Goal: Task Accomplishment & Management: Use online tool/utility

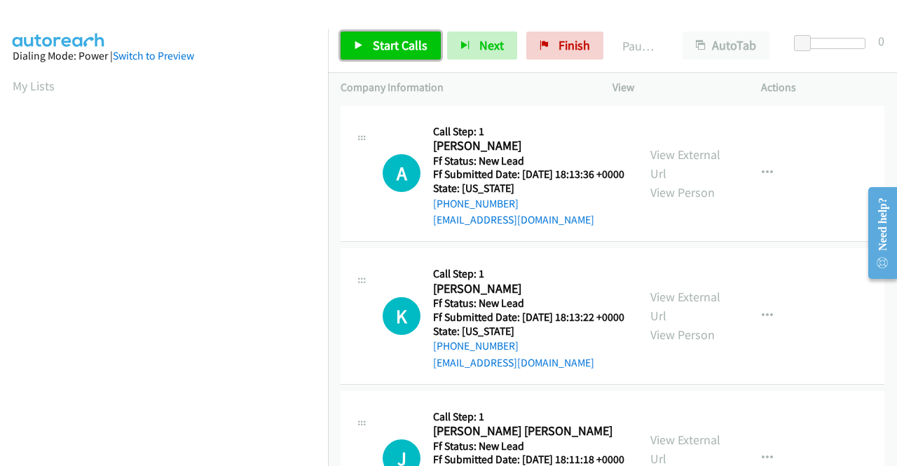
click at [388, 51] on span "Start Calls" at bounding box center [400, 45] width 55 height 16
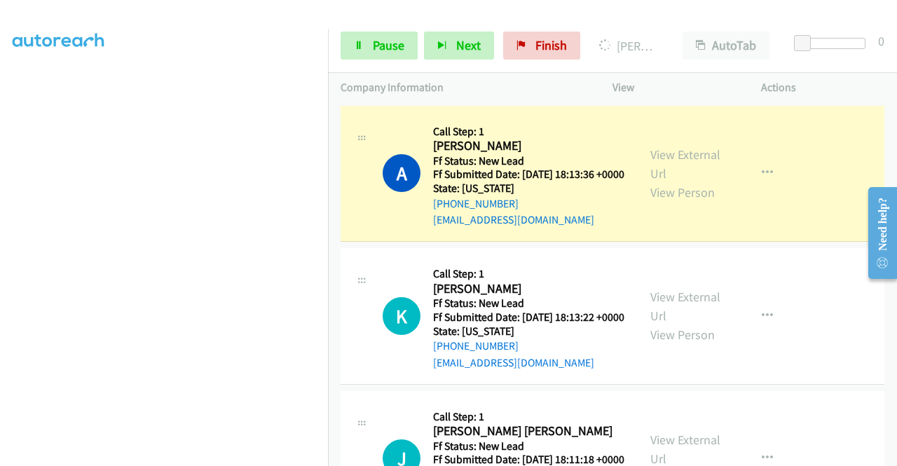
scroll to position [288, 0]
click at [672, 160] on link "View External Url" at bounding box center [686, 164] width 70 height 35
click at [0, 189] on aside "Dialing Mode: Power | Switch to Preview My Lists" at bounding box center [164, 129] width 328 height 776
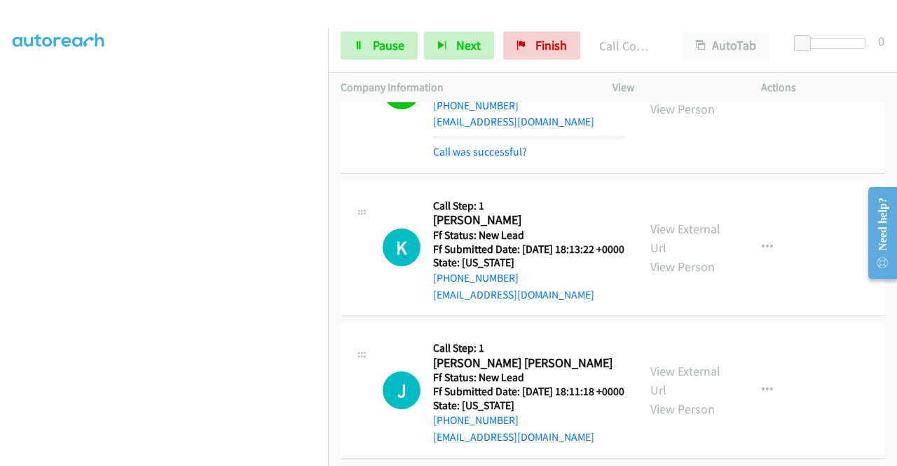
scroll to position [112, 0]
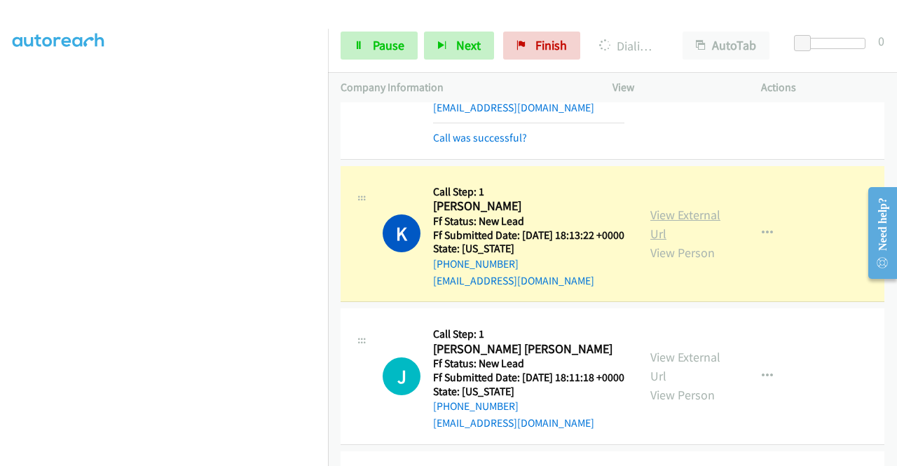
click at [685, 233] on link "View External Url" at bounding box center [686, 224] width 70 height 35
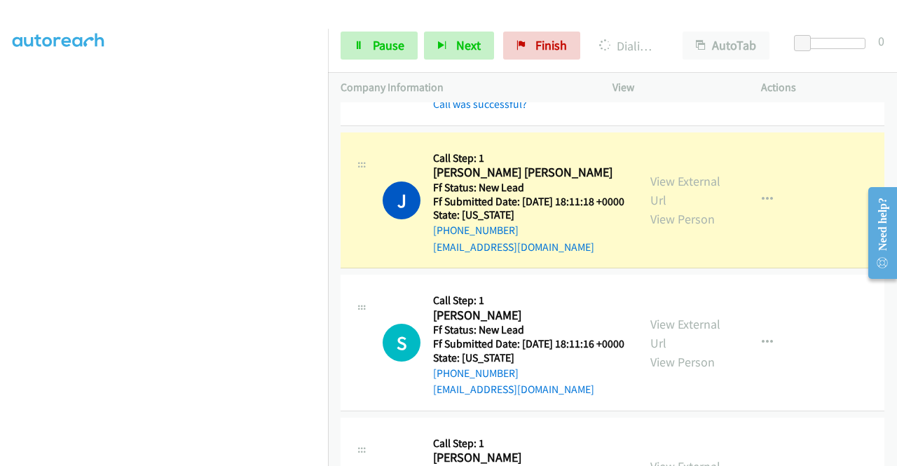
scroll to position [327, 0]
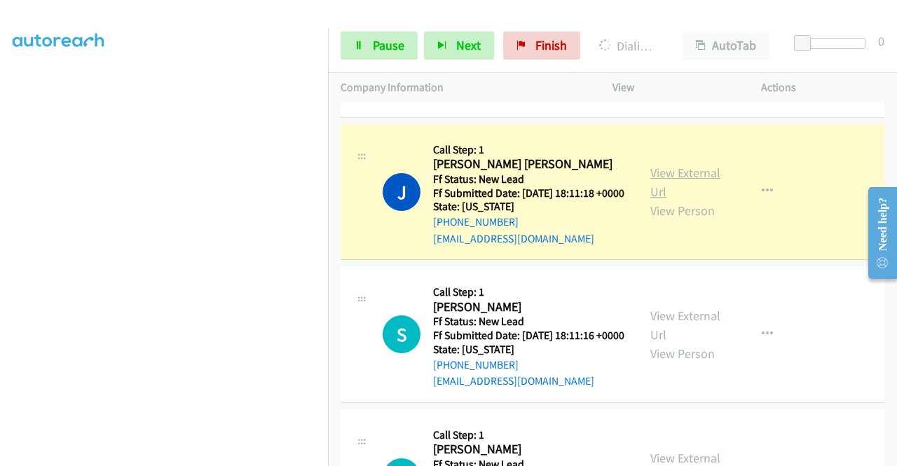
click at [661, 199] on link "View External Url" at bounding box center [686, 182] width 70 height 35
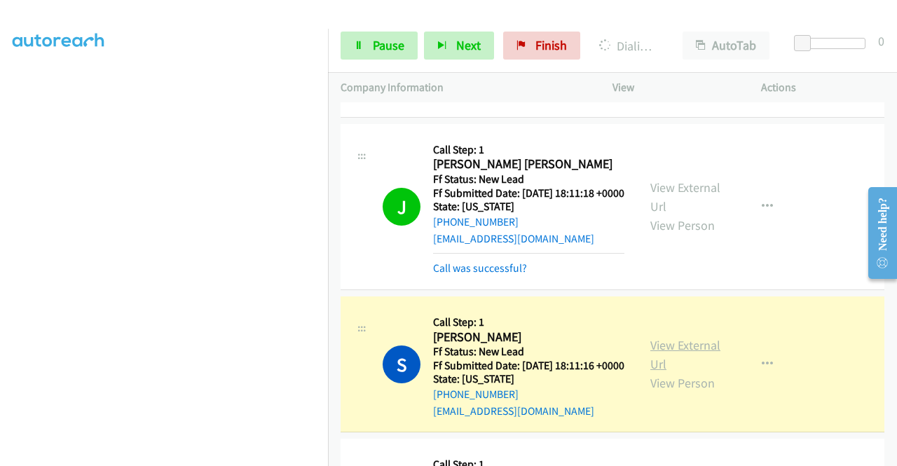
click at [663, 372] on link "View External Url" at bounding box center [686, 354] width 70 height 35
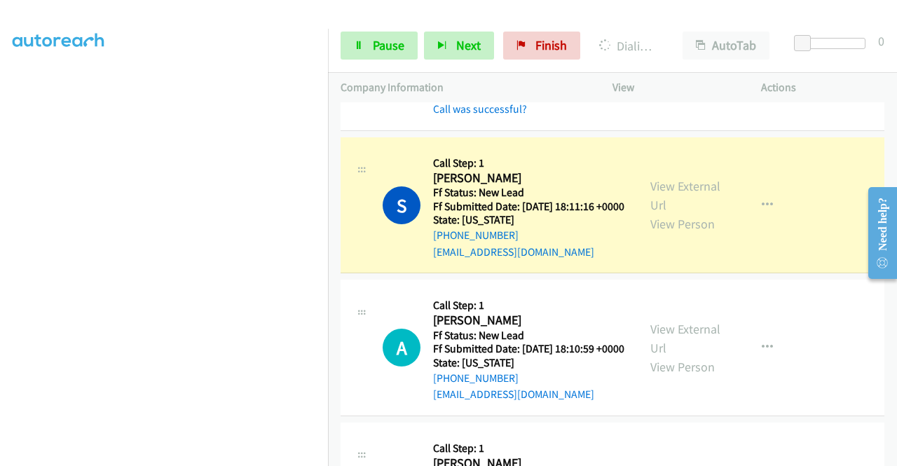
scroll to position [551, 0]
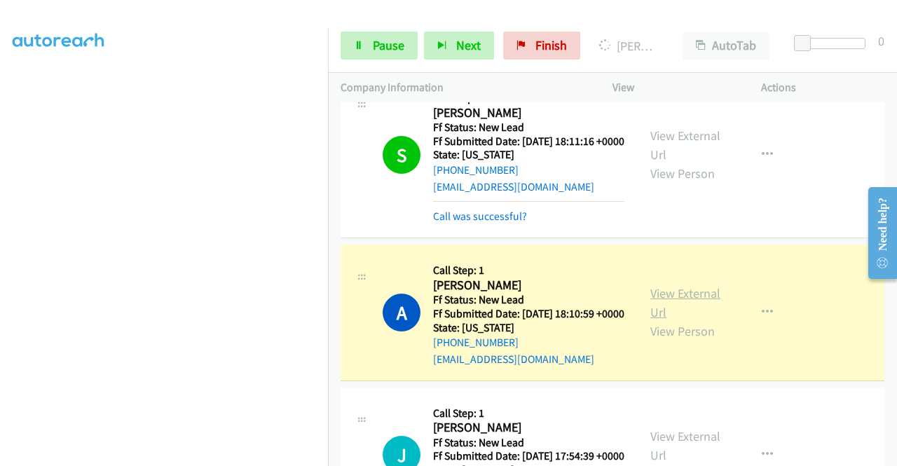
click at [681, 320] on link "View External Url" at bounding box center [686, 302] width 70 height 35
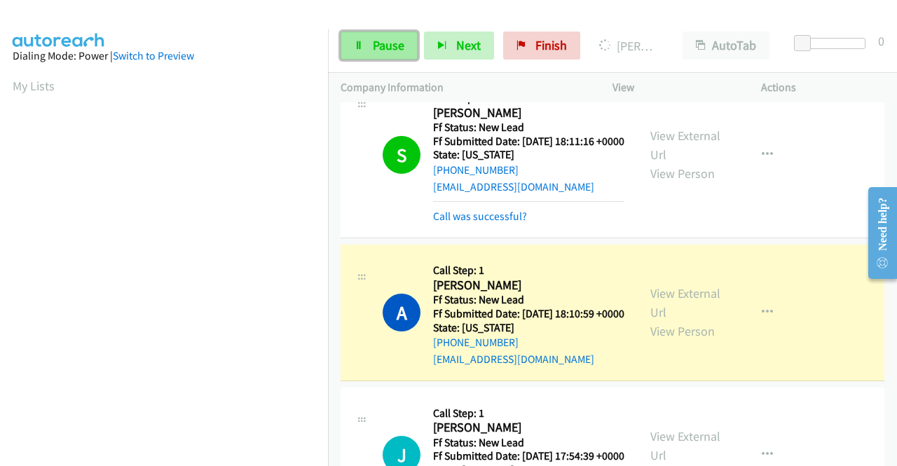
click at [384, 53] on span "Pause" at bounding box center [389, 45] width 32 height 16
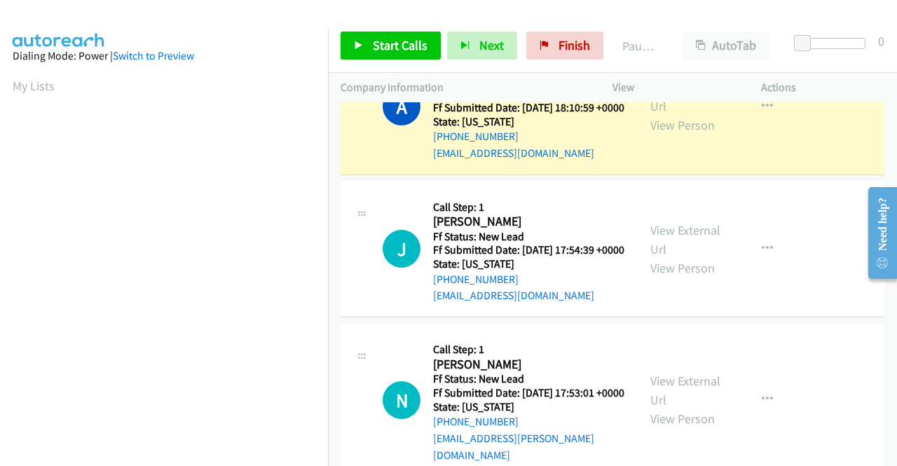
scroll to position [320, 0]
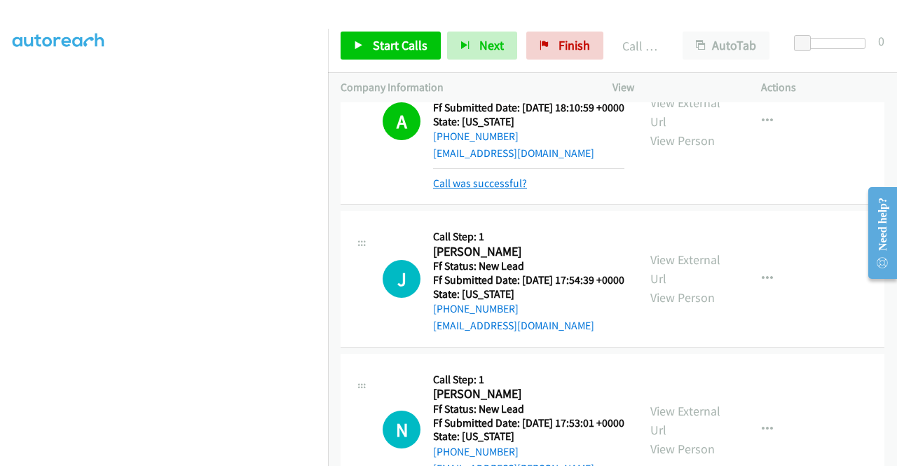
click at [503, 190] on link "Call was successful?" at bounding box center [480, 183] width 94 height 13
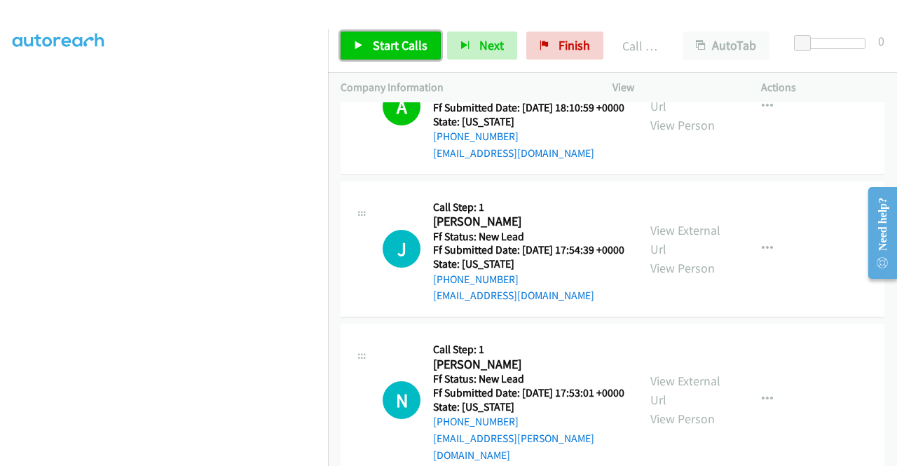
click at [402, 57] on link "Start Calls" at bounding box center [391, 46] width 100 height 28
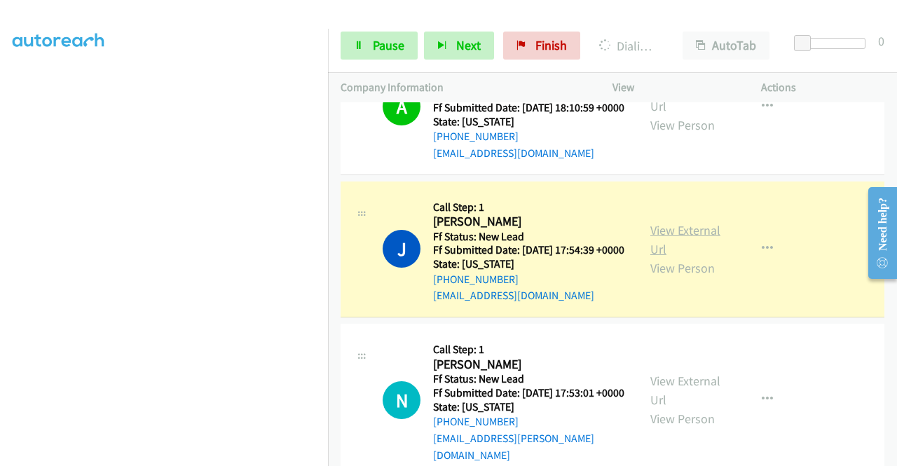
click at [681, 257] on link "View External Url" at bounding box center [686, 239] width 70 height 35
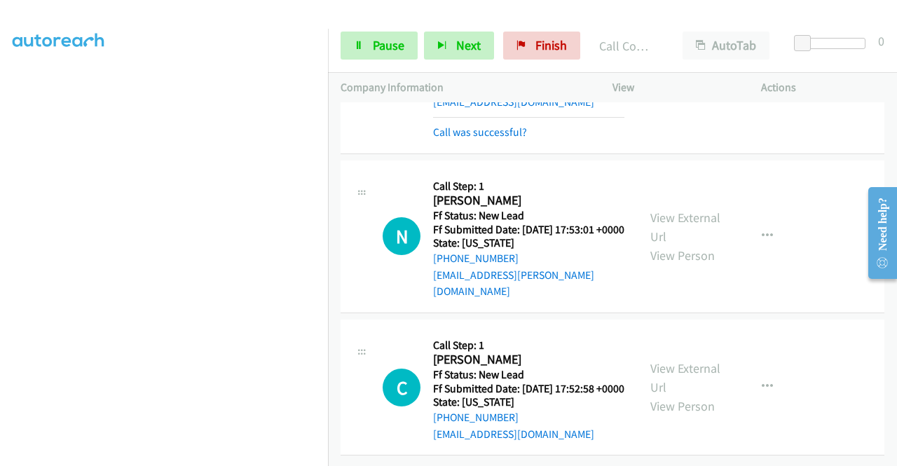
scroll to position [1052, 0]
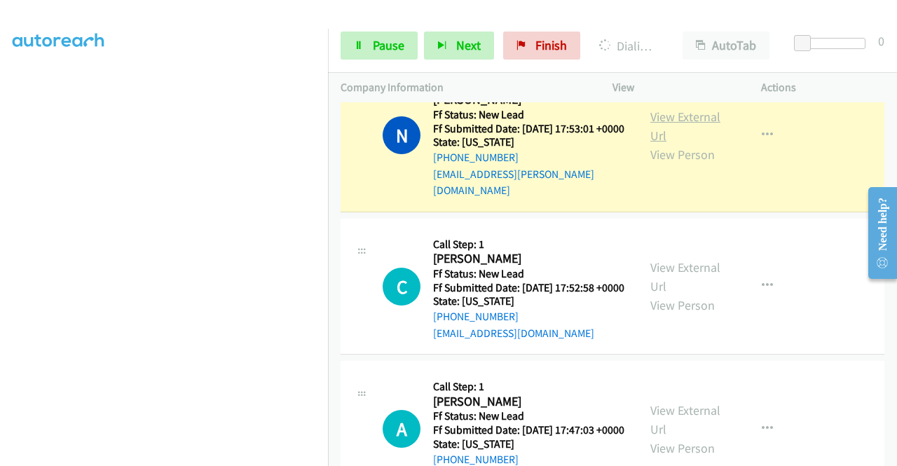
click at [677, 144] on link "View External Url" at bounding box center [686, 126] width 70 height 35
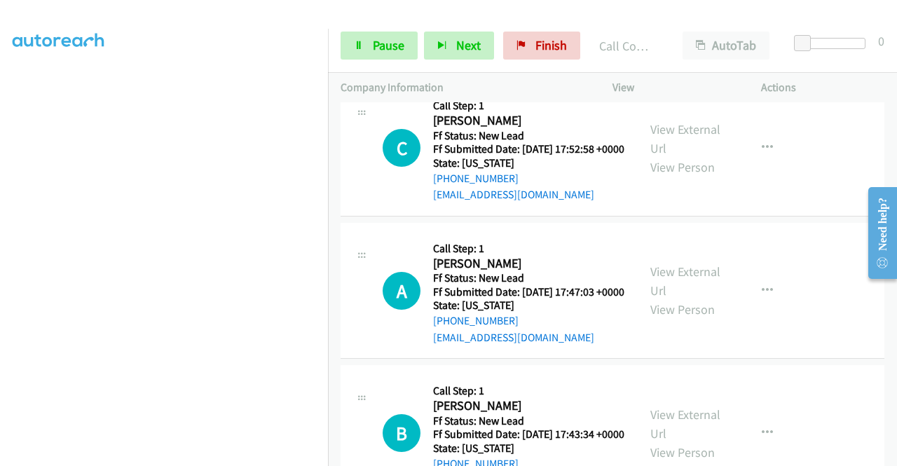
scroll to position [1248, 0]
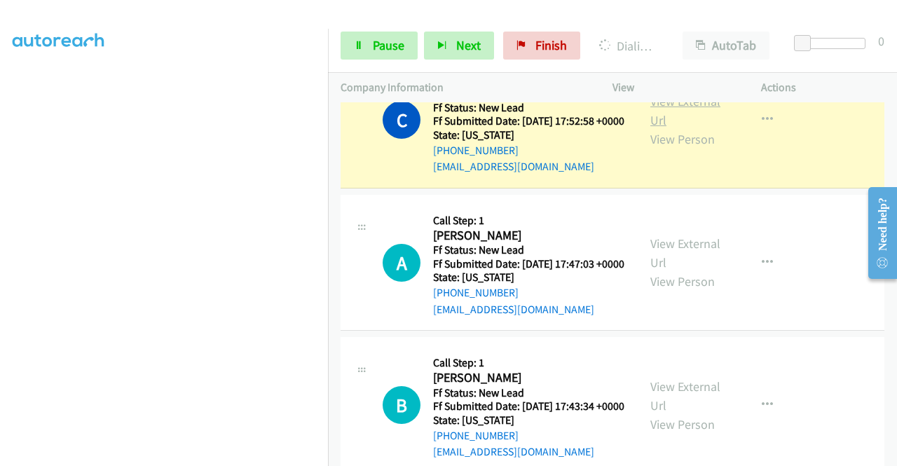
click at [651, 128] on link "View External Url" at bounding box center [686, 110] width 70 height 35
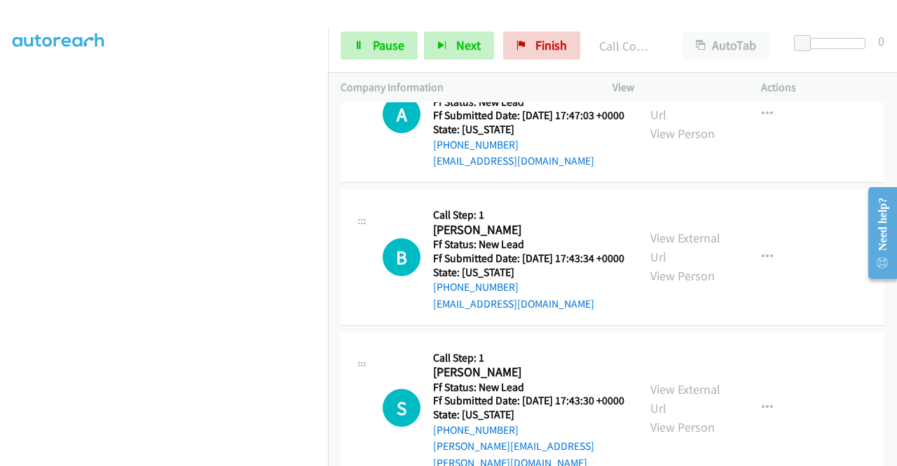
scroll to position [1434, 0]
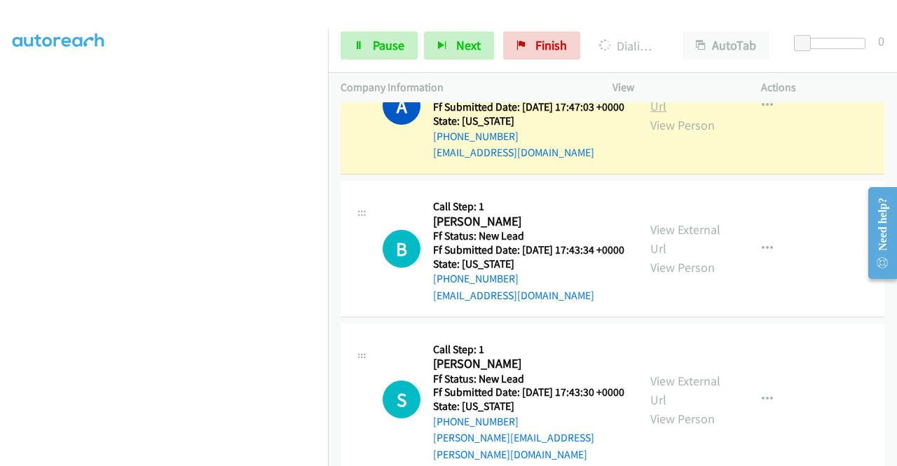
click at [651, 114] on link "View External Url" at bounding box center [686, 96] width 70 height 35
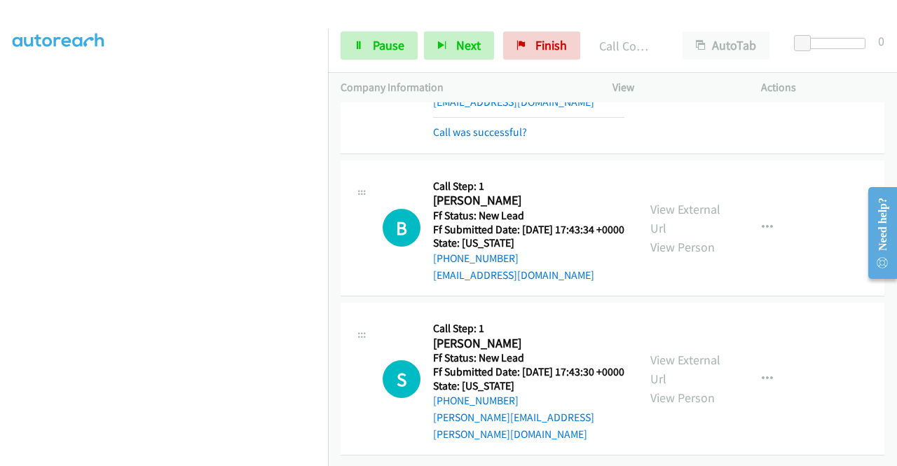
scroll to position [1610, 0]
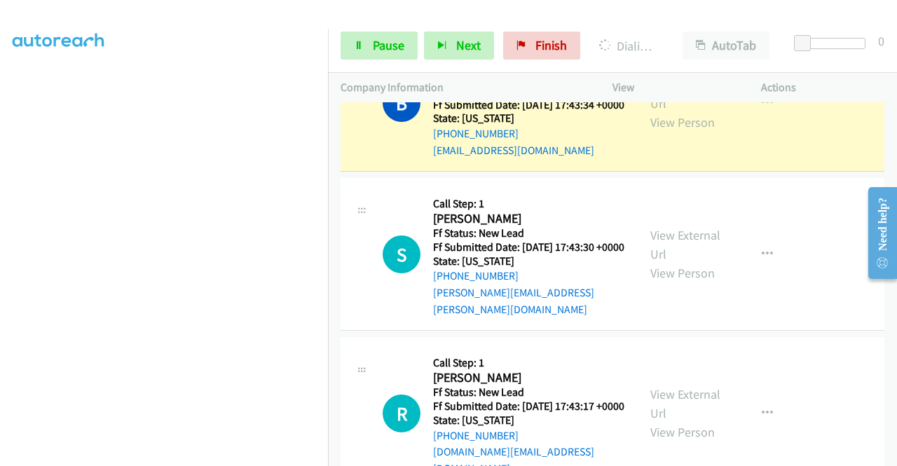
click at [674, 132] on div "View External Url View Person" at bounding box center [687, 103] width 73 height 57
click at [666, 111] on link "View External Url" at bounding box center [686, 93] width 70 height 35
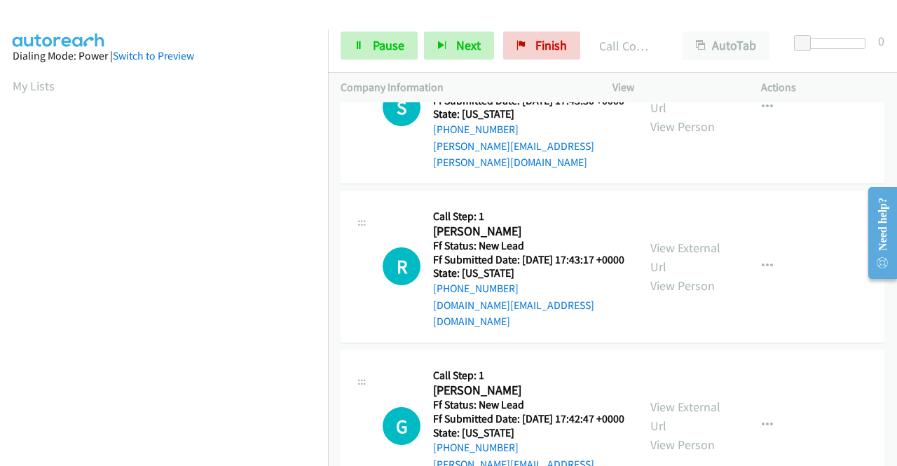
scroll to position [1796, 0]
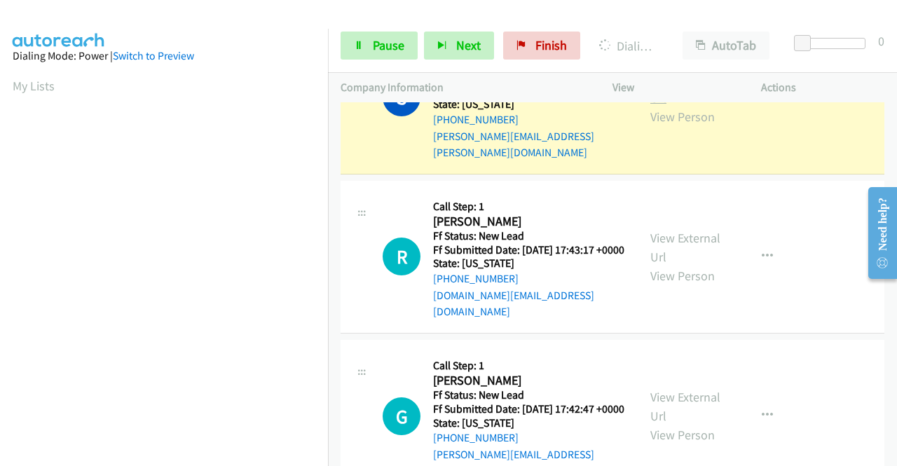
click at [663, 106] on link "View External Url" at bounding box center [686, 88] width 70 height 35
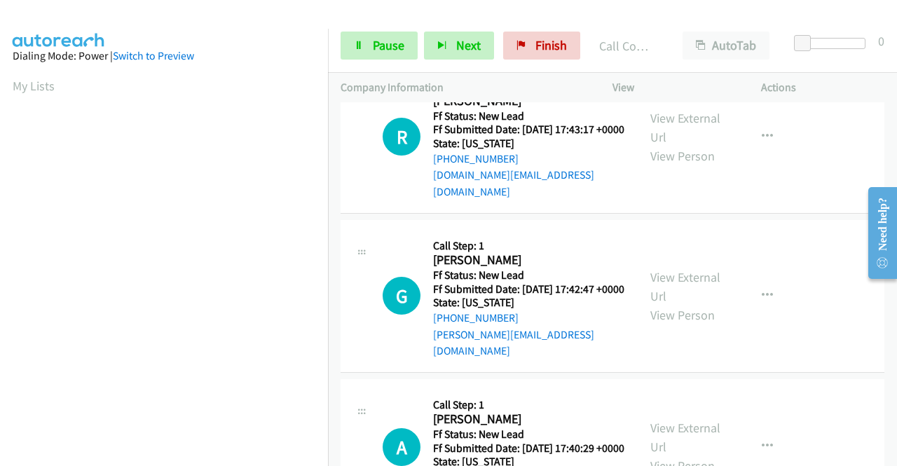
scroll to position [1974, 0]
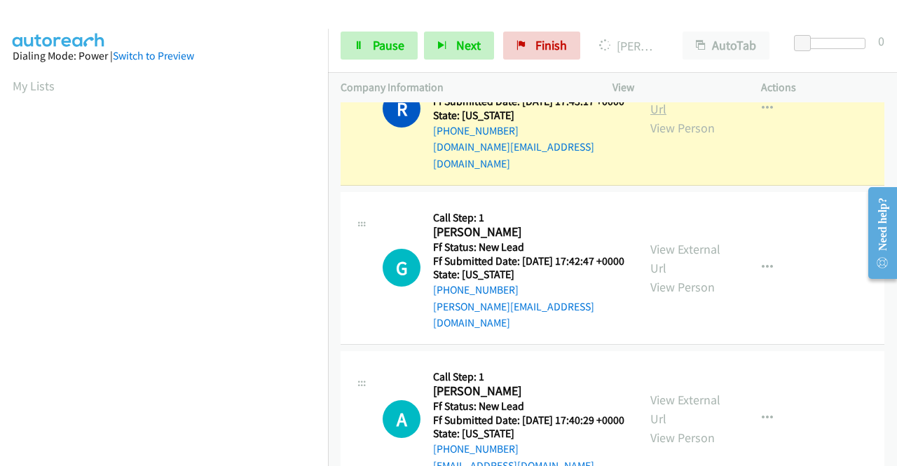
click at [656, 117] on link "View External Url" at bounding box center [686, 99] width 70 height 35
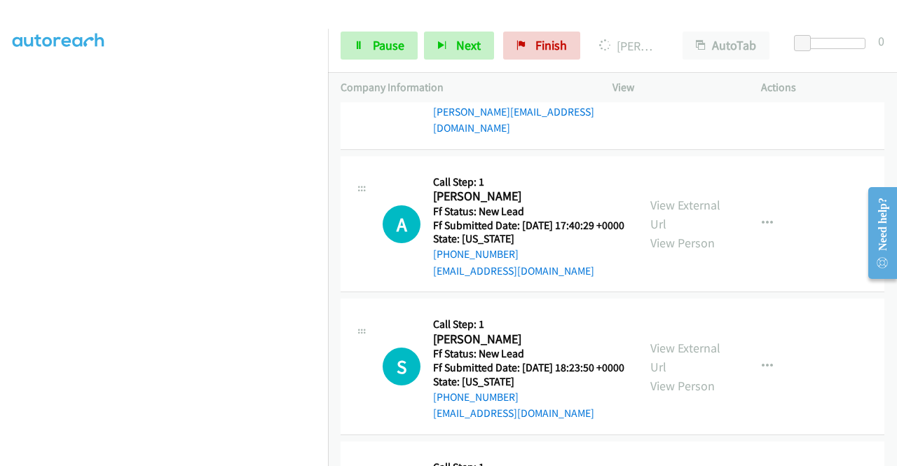
scroll to position [2171, 0]
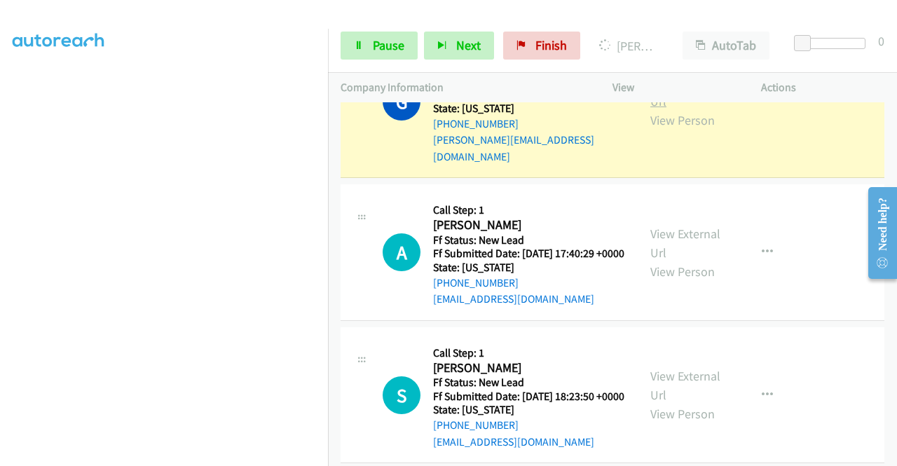
click at [651, 109] on link "View External Url" at bounding box center [686, 91] width 70 height 35
click at [370, 29] on div "Start Calls Pause Next Finish [PERSON_NAME] AutoTab AutoTab 0" at bounding box center [612, 46] width 569 height 54
click at [365, 34] on link "Pause" at bounding box center [379, 46] width 77 height 28
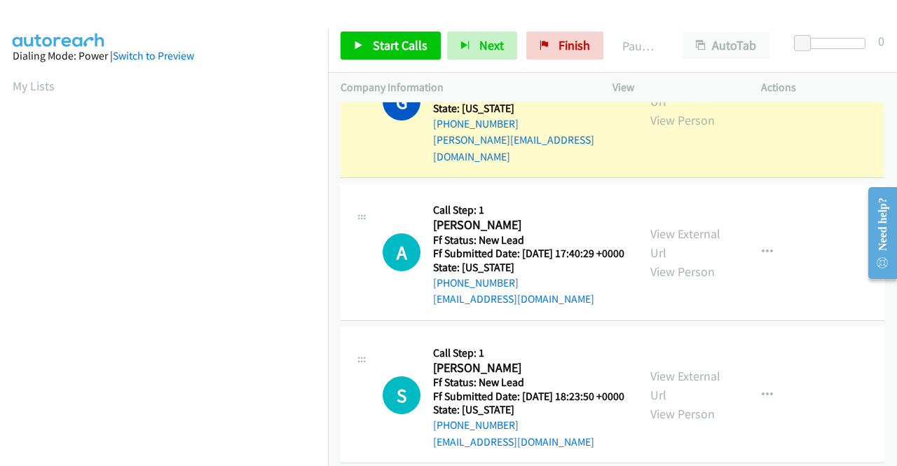
scroll to position [320, 0]
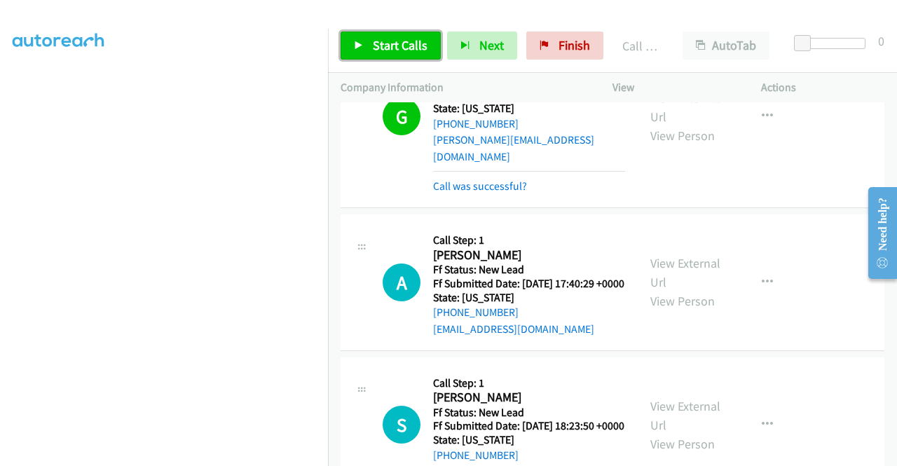
click at [389, 53] on span "Start Calls" at bounding box center [400, 45] width 55 height 16
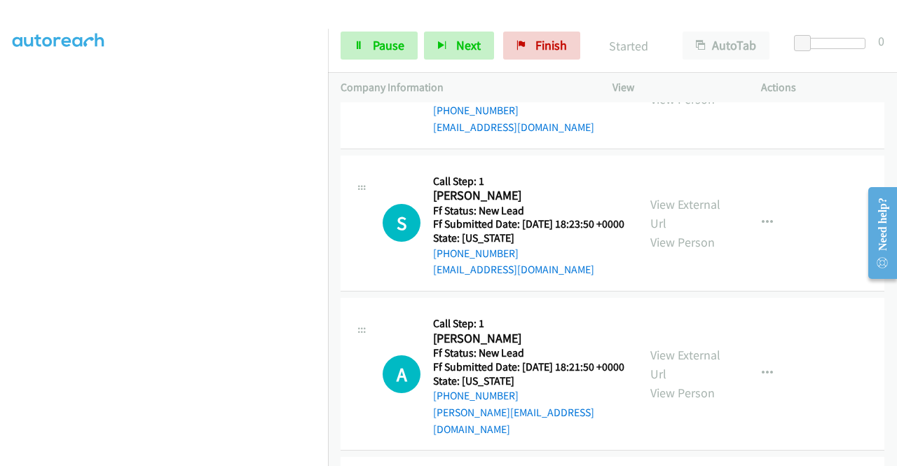
scroll to position [2376, 0]
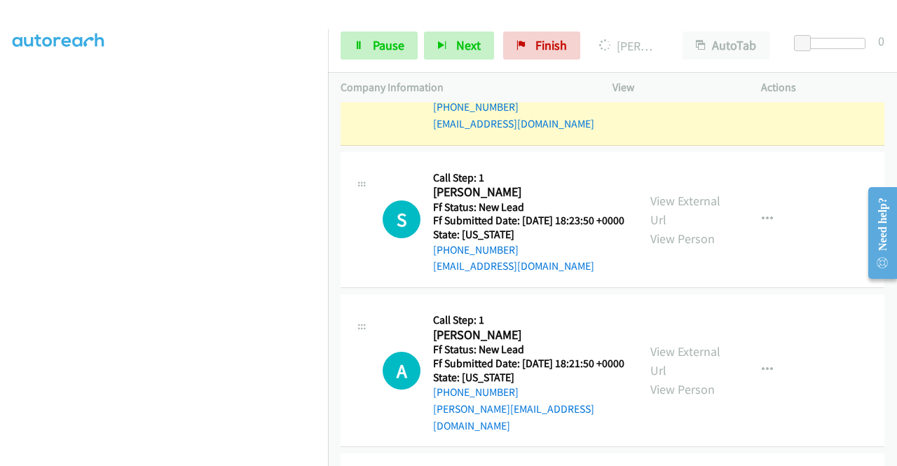
click at [674, 85] on link "View External Url" at bounding box center [686, 67] width 70 height 35
click at [0, 148] on aside "Dialing Mode: Power | Switch to Preview My Lists" at bounding box center [164, 107] width 328 height 776
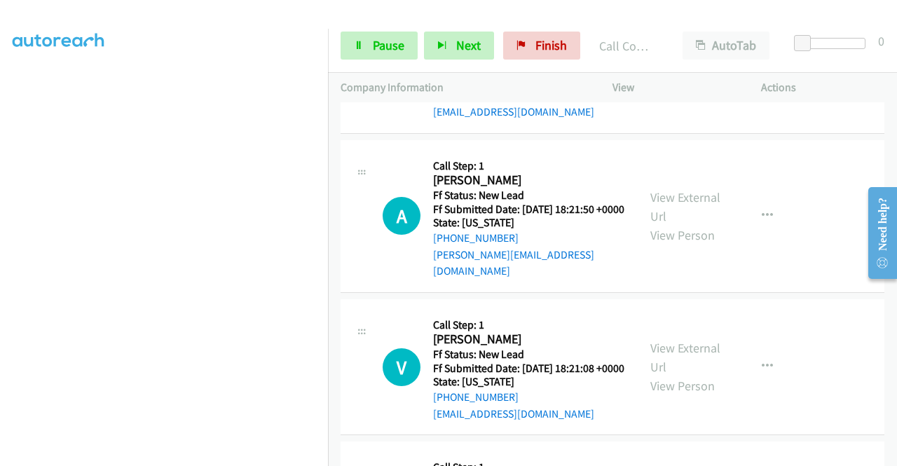
scroll to position [2572, 0]
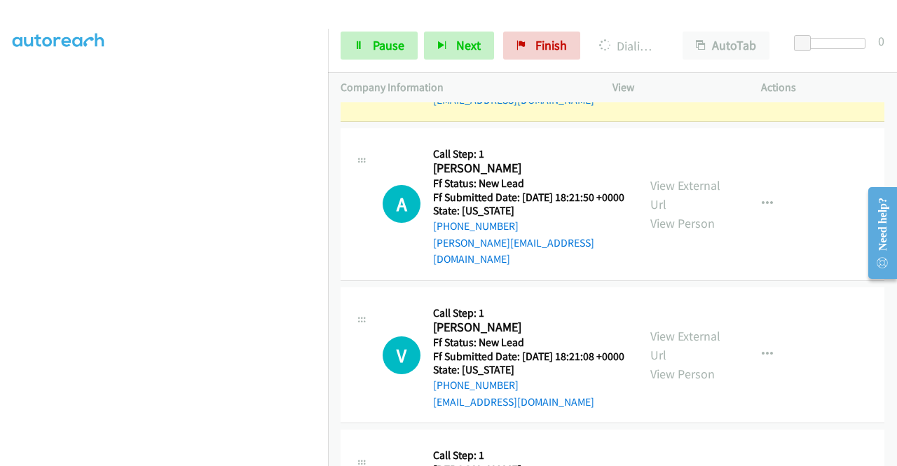
click at [676, 81] on div "View External Url View Person" at bounding box center [687, 53] width 73 height 57
click at [670, 61] on link "View External Url" at bounding box center [686, 43] width 70 height 35
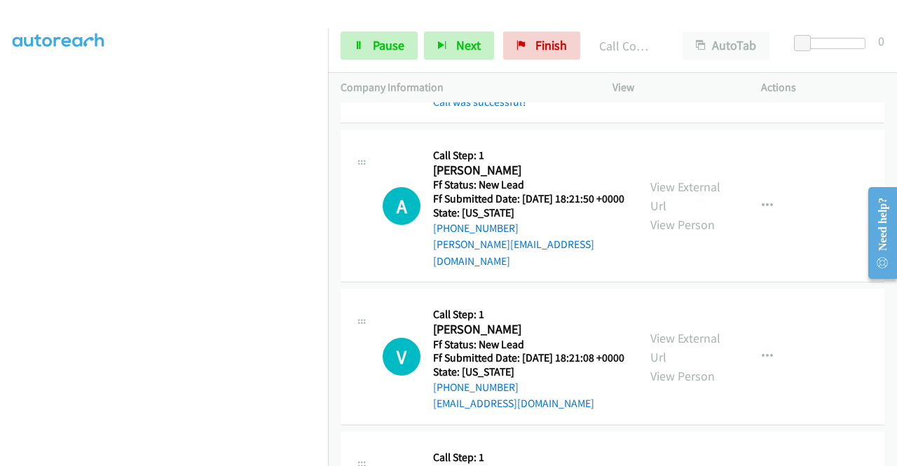
scroll to position [2731, 0]
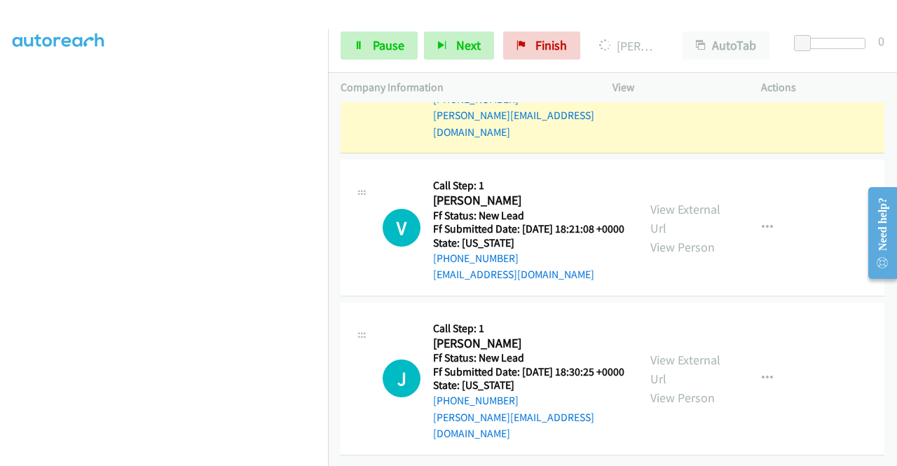
click at [679, 140] on div "View External Url View Person View External Url Email Schedule/Manage Callback …" at bounding box center [718, 76] width 161 height 127
click at [679, 85] on link "View External Url" at bounding box center [686, 67] width 70 height 35
click at [358, 55] on link "Pause" at bounding box center [379, 46] width 77 height 28
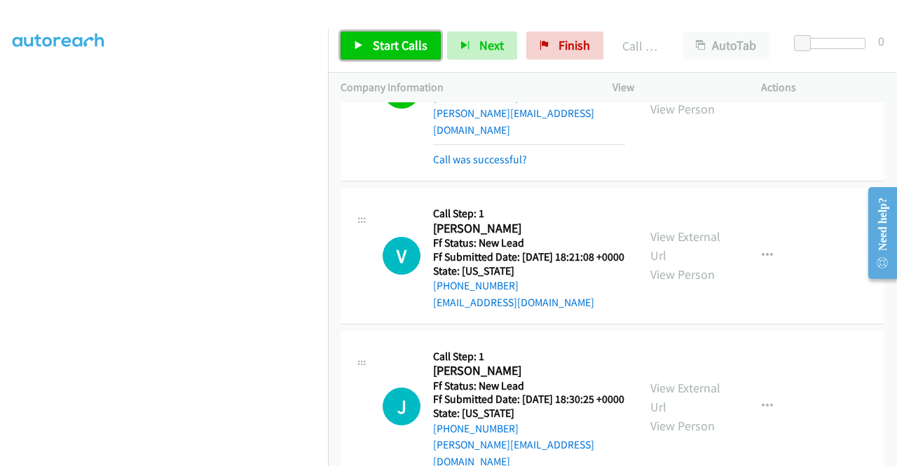
click at [355, 33] on link "Start Calls" at bounding box center [391, 46] width 100 height 28
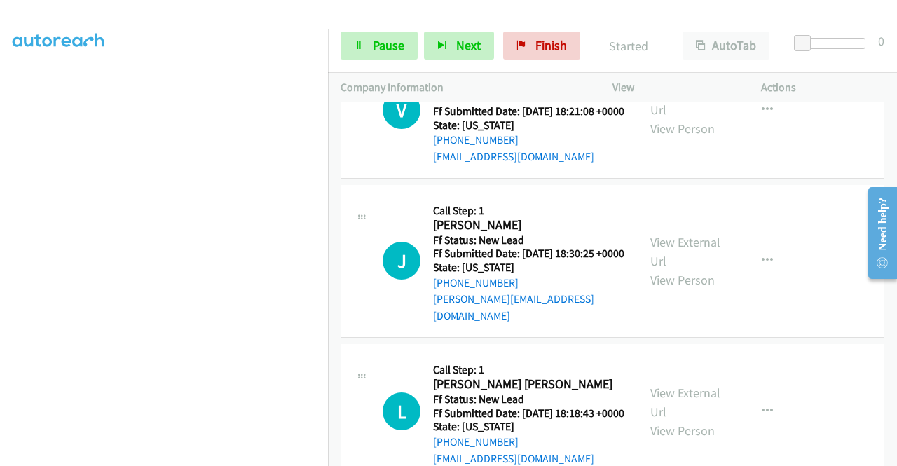
scroll to position [2890, 0]
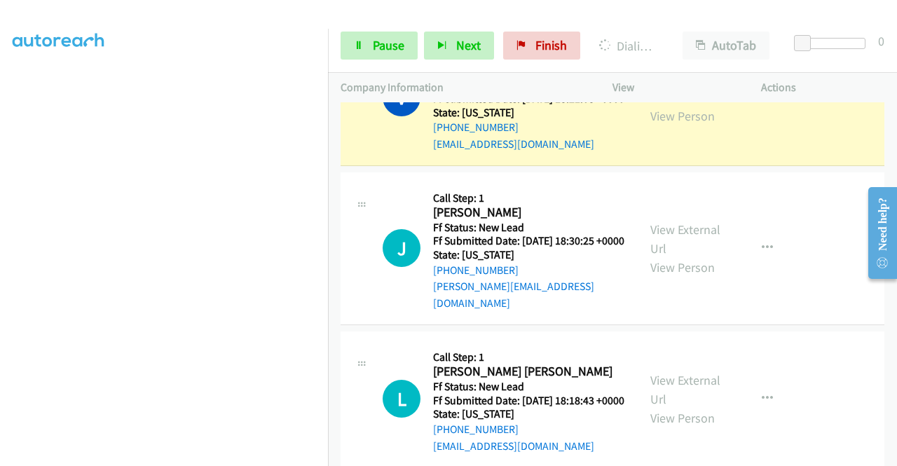
click at [678, 153] on div "View External Url View Person View External Url Email Schedule/Manage Callback …" at bounding box center [718, 97] width 161 height 111
click at [658, 105] on link "View External Url" at bounding box center [686, 87] width 70 height 35
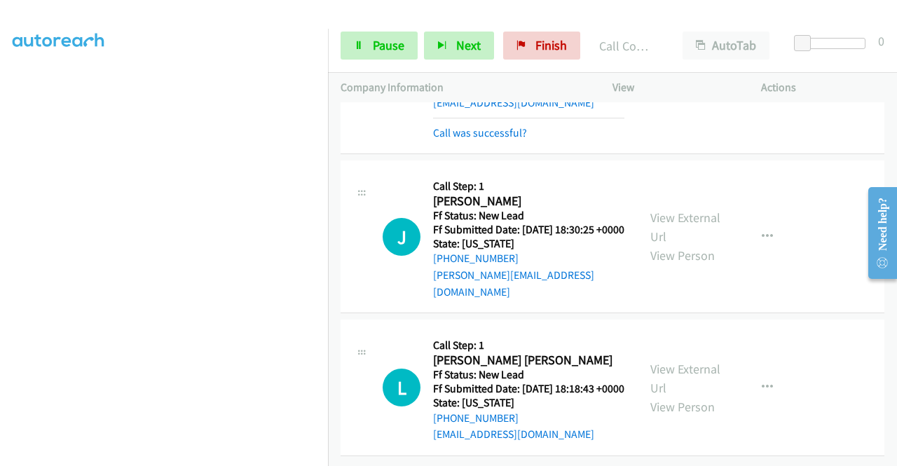
scroll to position [3096, 0]
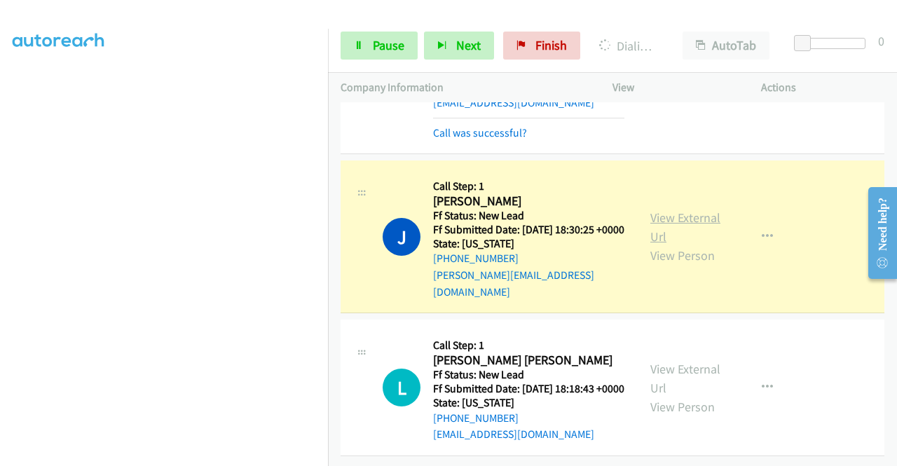
click at [670, 210] on link "View External Url" at bounding box center [686, 227] width 70 height 35
click at [0, 158] on aside "Dialing Mode: Power | Switch to Preview My Lists" at bounding box center [164, 124] width 328 height 776
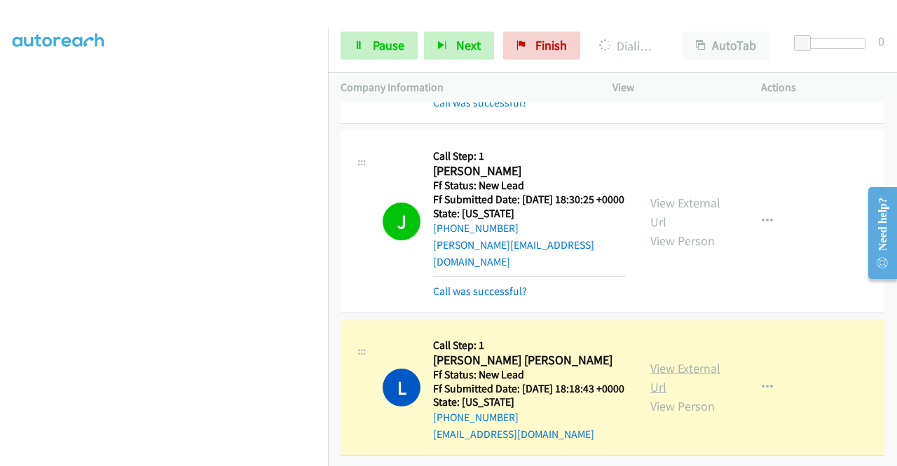
click at [693, 386] on link "View External Url" at bounding box center [686, 377] width 70 height 35
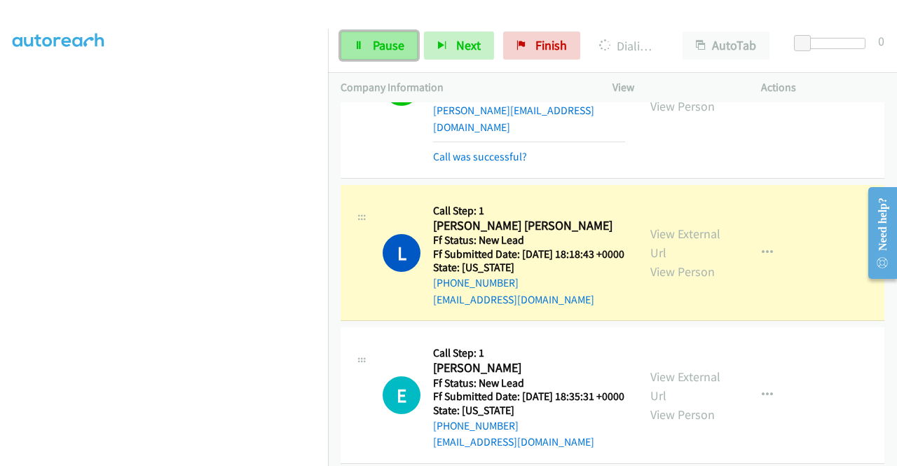
click at [360, 39] on link "Pause" at bounding box center [379, 46] width 77 height 28
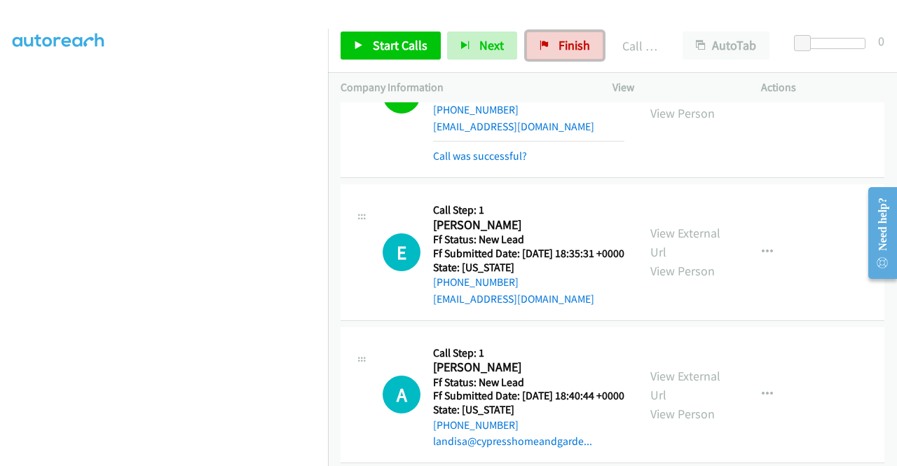
click at [559, 43] on span "Finish" at bounding box center [575, 45] width 32 height 16
